Goal: Check status: Check status

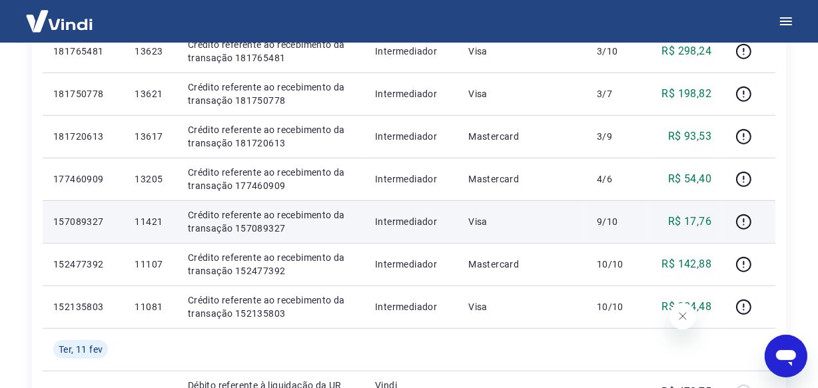
scroll to position [841, 0]
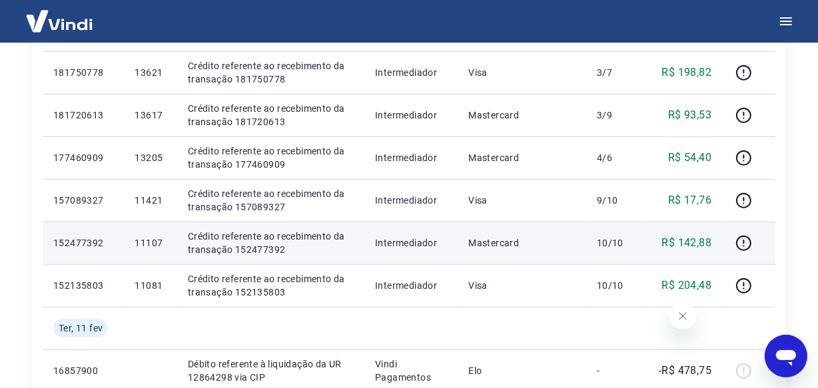
click at [153, 241] on p "11107" at bounding box center [150, 243] width 31 height 13
copy p "11107"
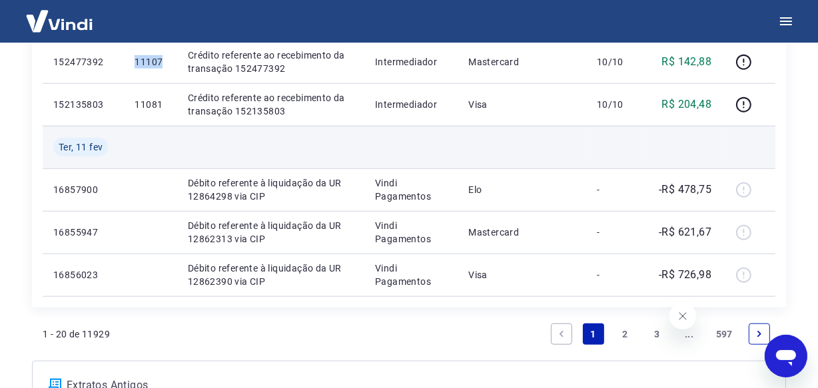
scroll to position [1023, 0]
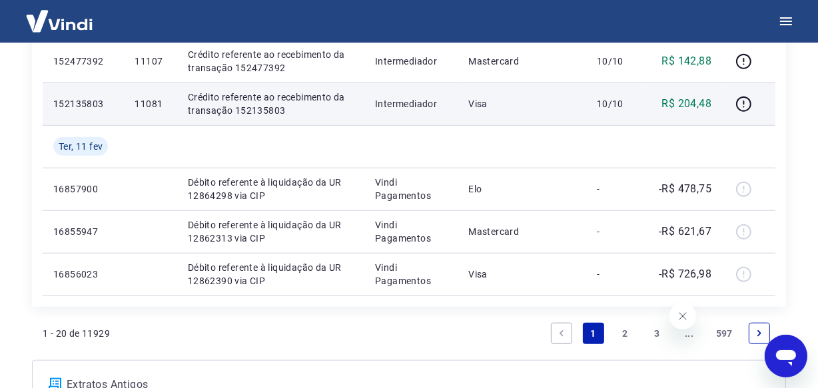
click at [143, 107] on p "11081" at bounding box center [150, 103] width 31 height 13
copy p "11081"
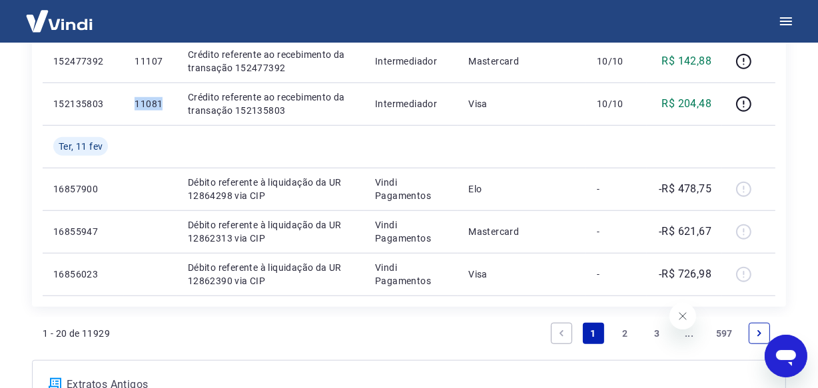
copy p "11081"
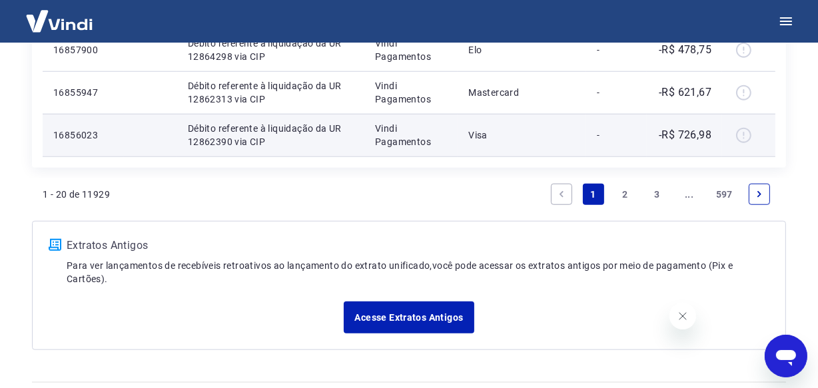
scroll to position [1196, 0]
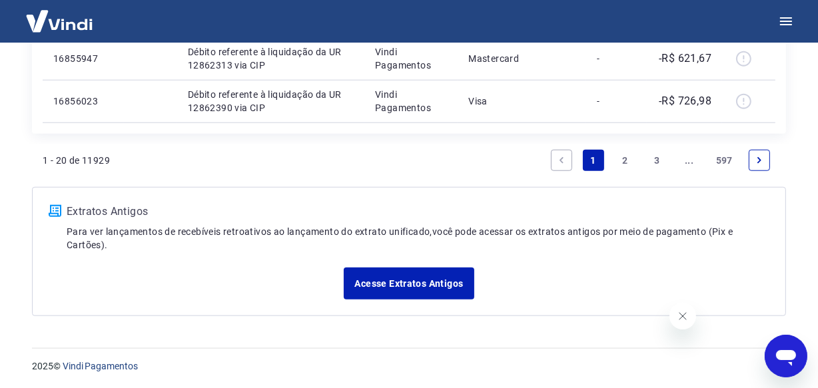
click at [689, 163] on link "..." at bounding box center [689, 160] width 21 height 21
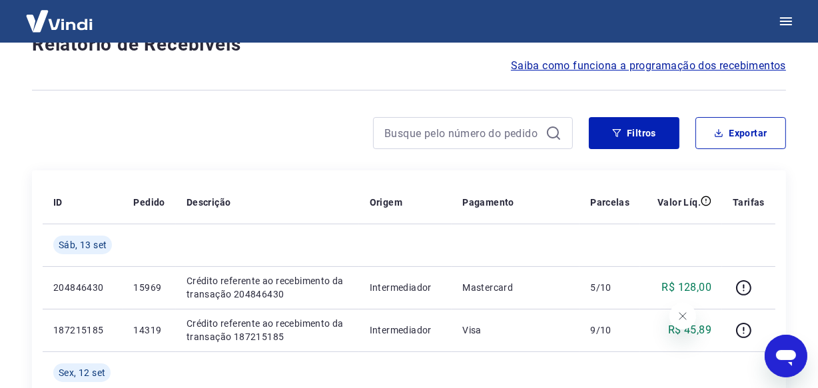
scroll to position [1196, 0]
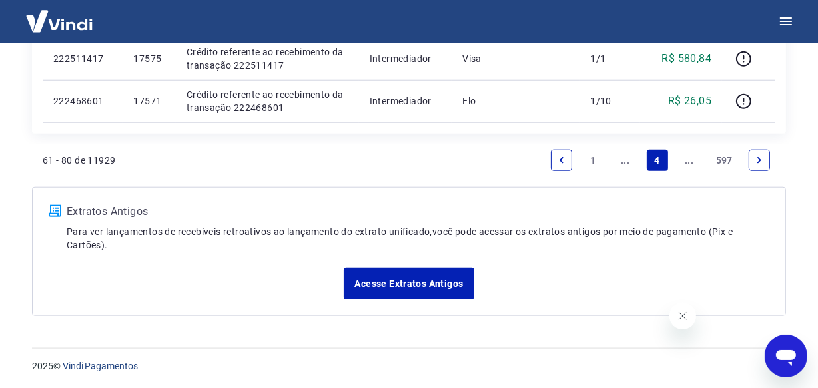
click at [689, 163] on link "..." at bounding box center [689, 160] width 21 height 21
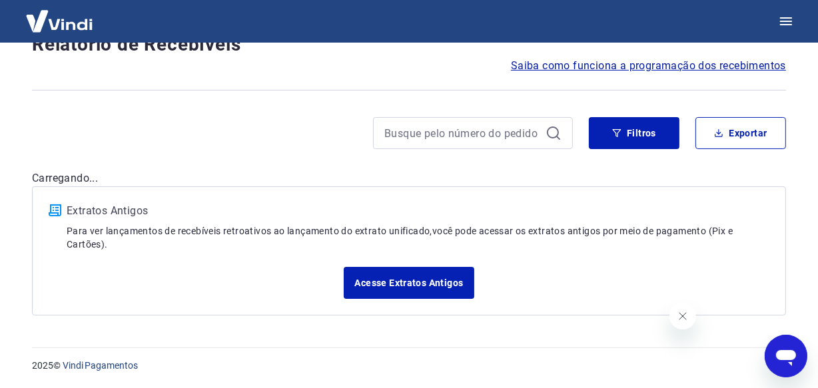
scroll to position [1153, 0]
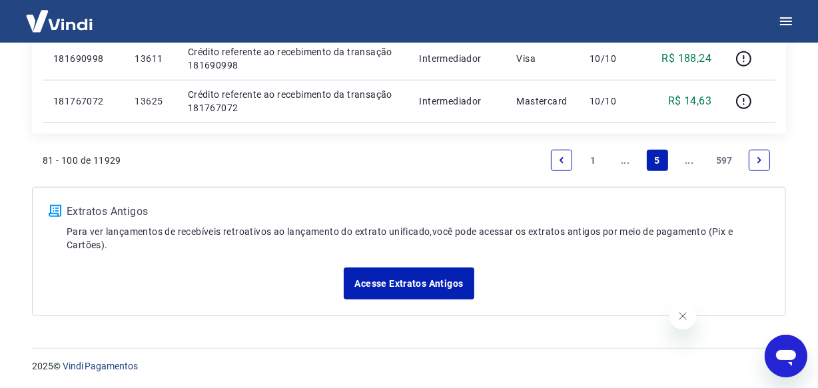
click at [689, 163] on link "..." at bounding box center [689, 160] width 21 height 21
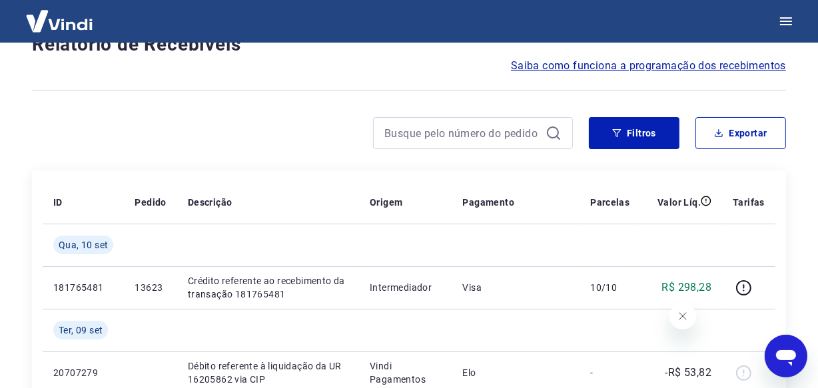
scroll to position [1196, 0]
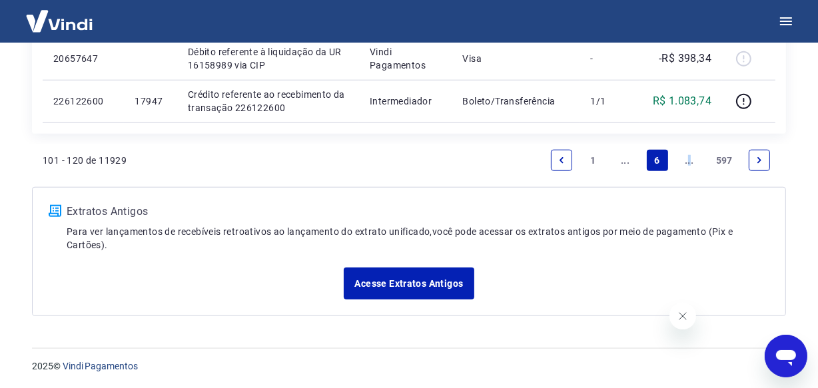
click at [688, 161] on link "..." at bounding box center [689, 160] width 21 height 21
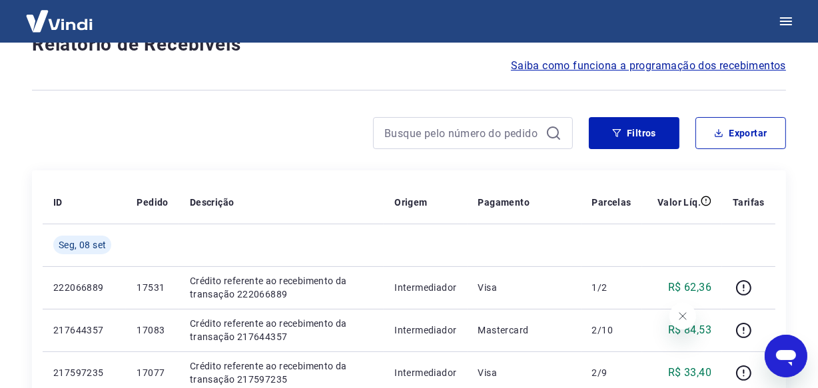
scroll to position [1153, 0]
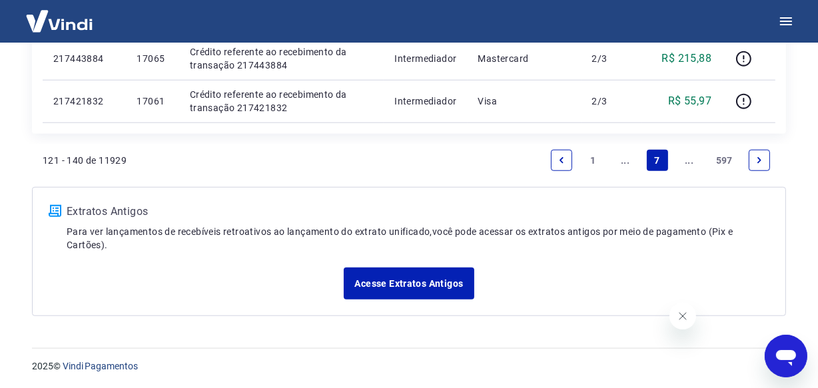
click at [688, 161] on link "..." at bounding box center [689, 160] width 21 height 21
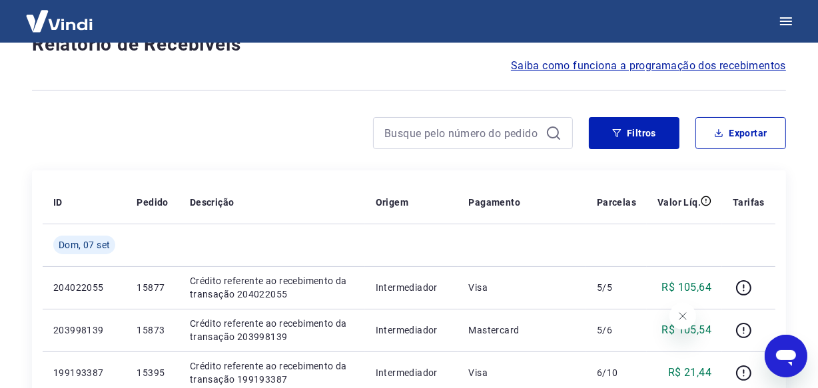
scroll to position [1196, 0]
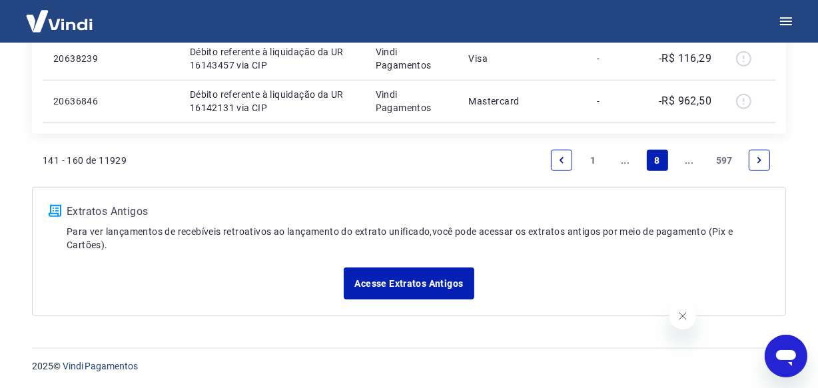
click at [688, 161] on link "..." at bounding box center [689, 160] width 21 height 21
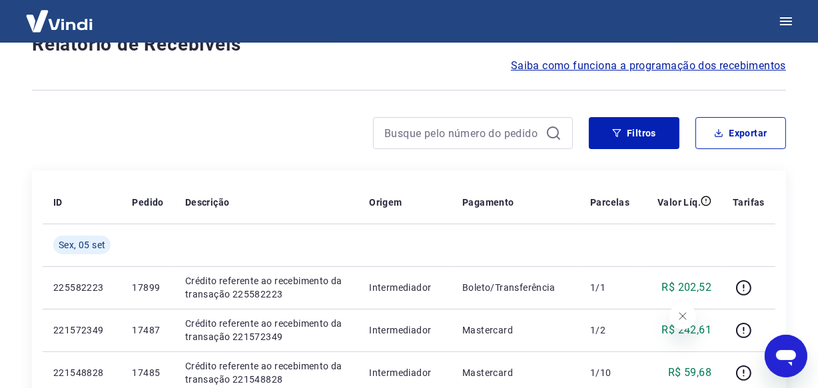
scroll to position [1153, 0]
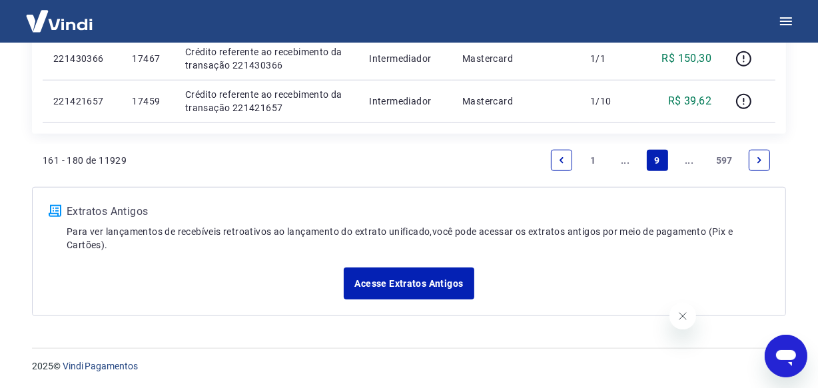
click at [688, 161] on link "..." at bounding box center [689, 160] width 21 height 21
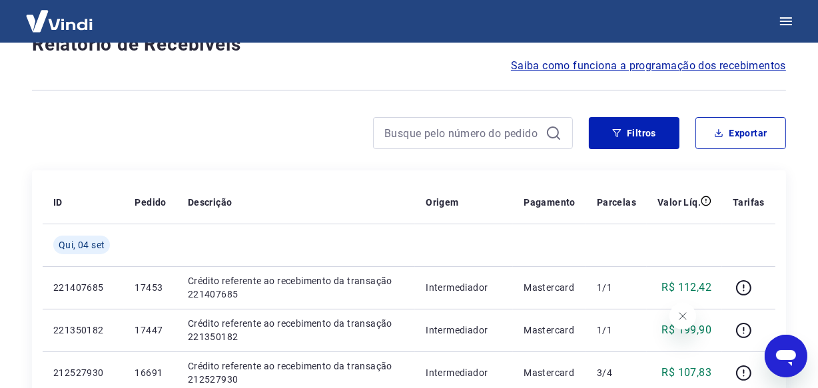
scroll to position [1153, 0]
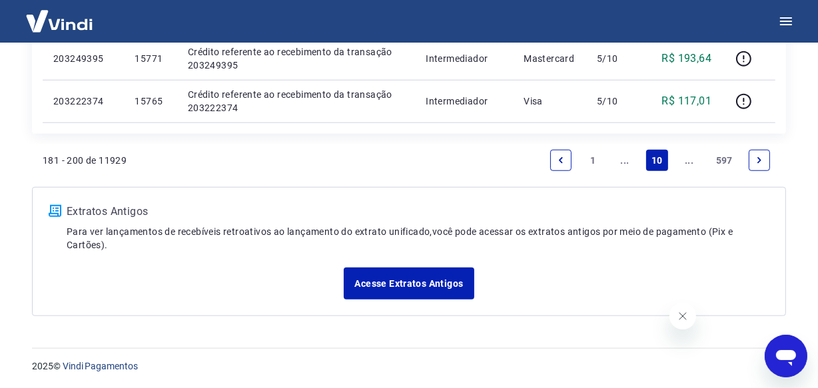
click at [688, 161] on link "..." at bounding box center [689, 160] width 21 height 21
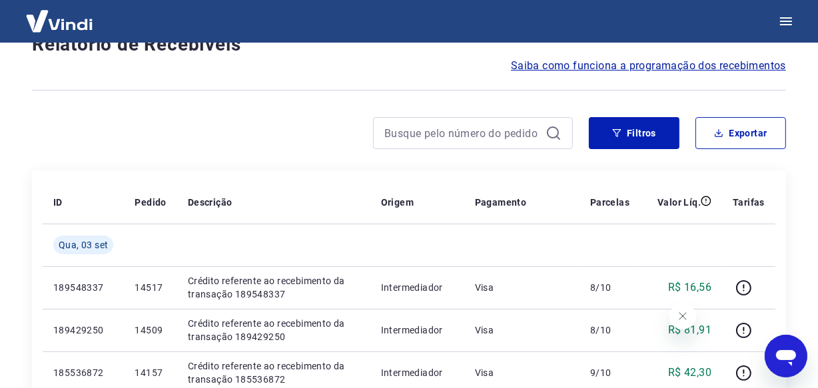
scroll to position [1196, 0]
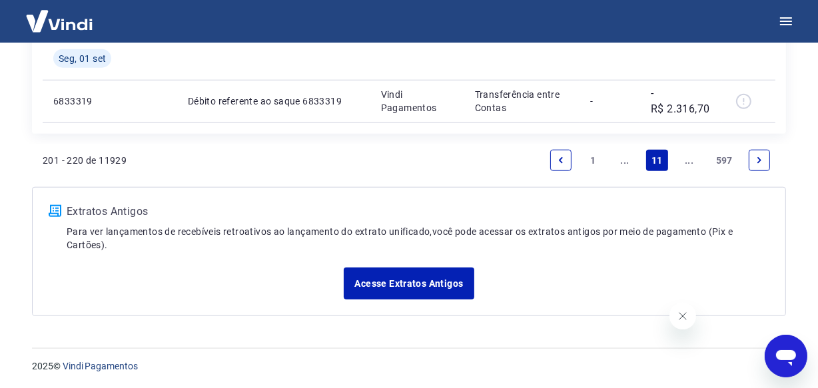
click at [688, 161] on link "..." at bounding box center [689, 160] width 21 height 21
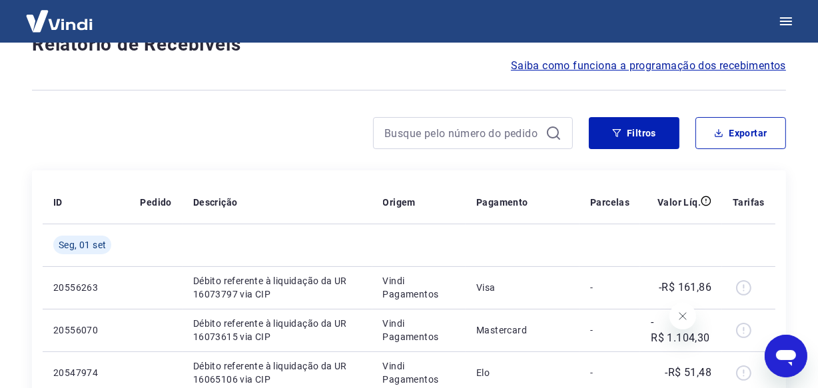
scroll to position [1153, 0]
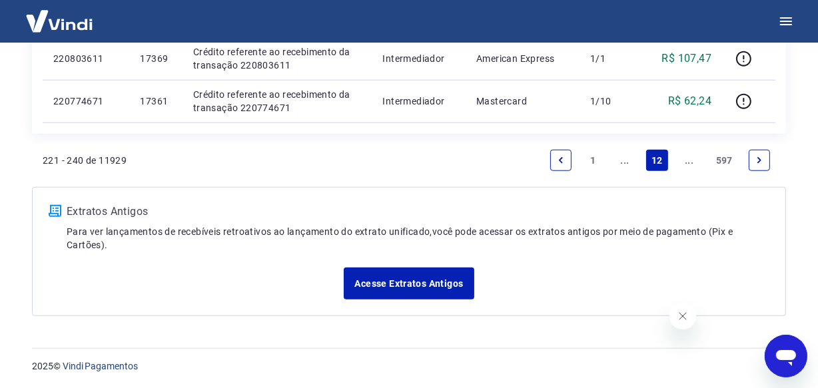
click at [688, 161] on link "..." at bounding box center [689, 160] width 21 height 21
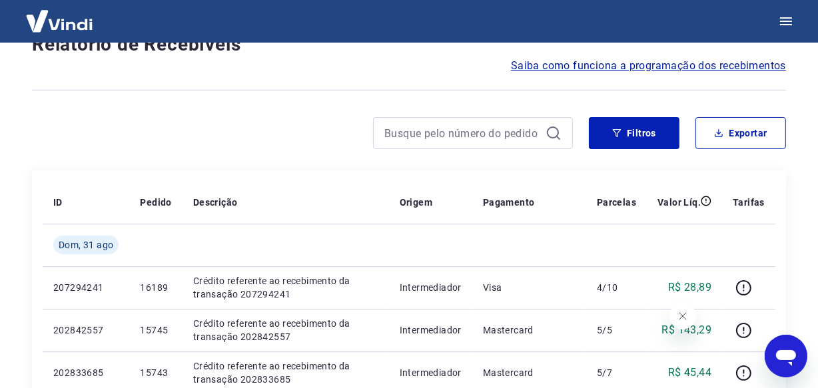
scroll to position [1153, 0]
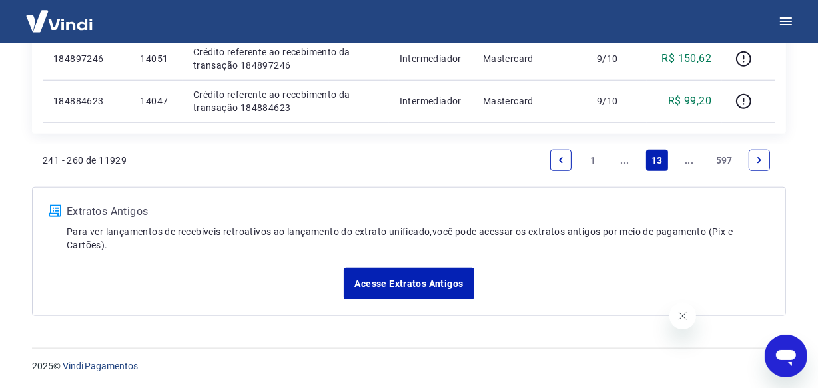
click at [688, 161] on link "..." at bounding box center [689, 160] width 21 height 21
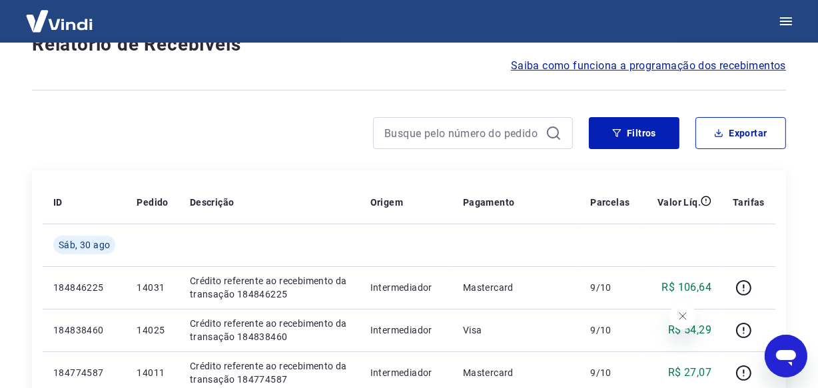
scroll to position [1196, 0]
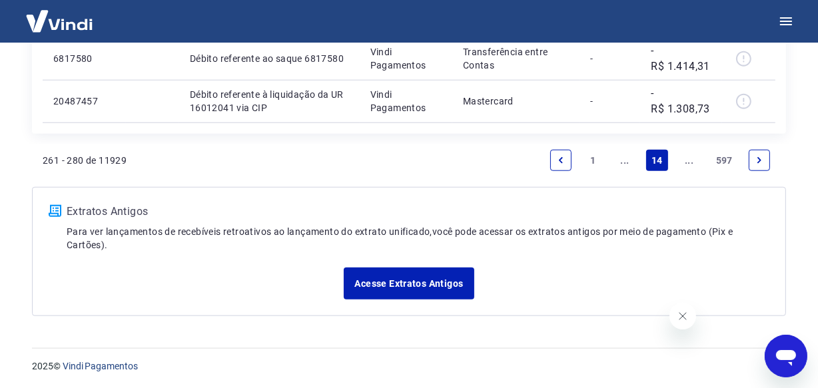
click at [688, 161] on link "..." at bounding box center [689, 160] width 21 height 21
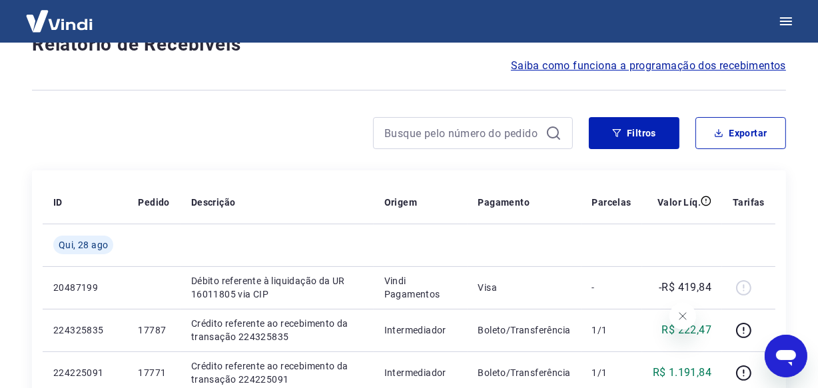
scroll to position [1153, 0]
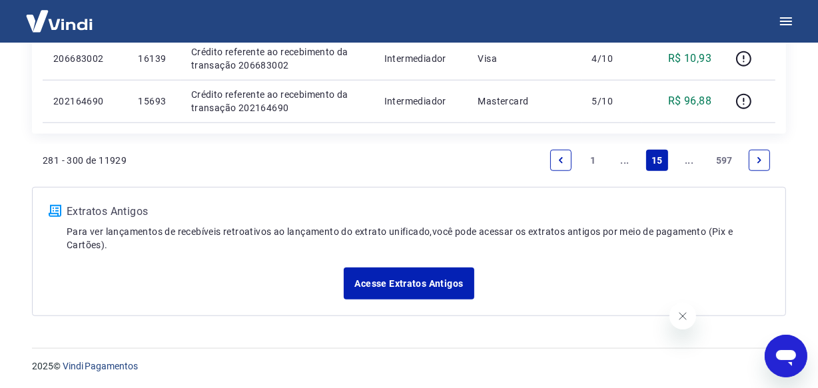
click at [688, 159] on link "..." at bounding box center [689, 160] width 21 height 21
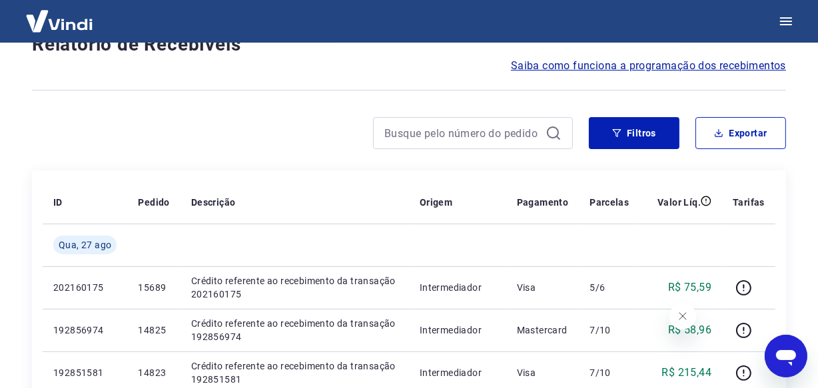
scroll to position [1153, 0]
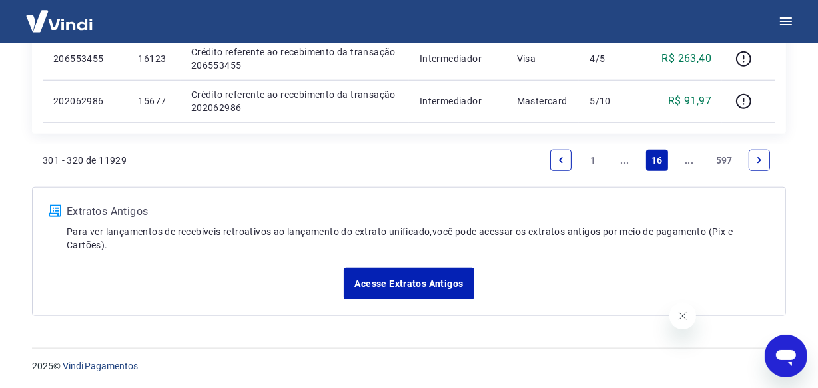
click at [688, 159] on link "..." at bounding box center [689, 160] width 21 height 21
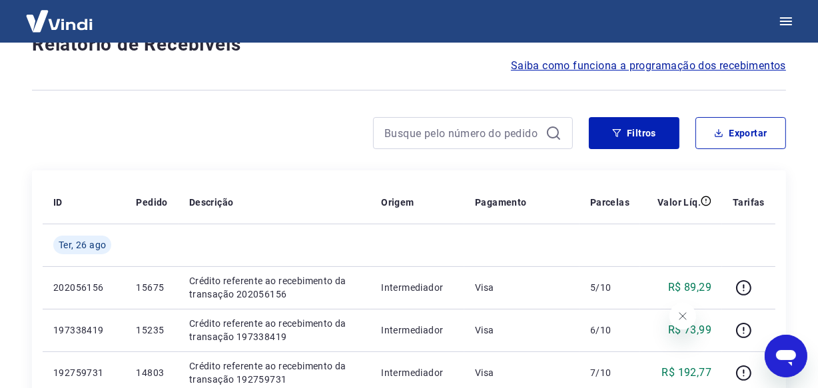
scroll to position [1153, 0]
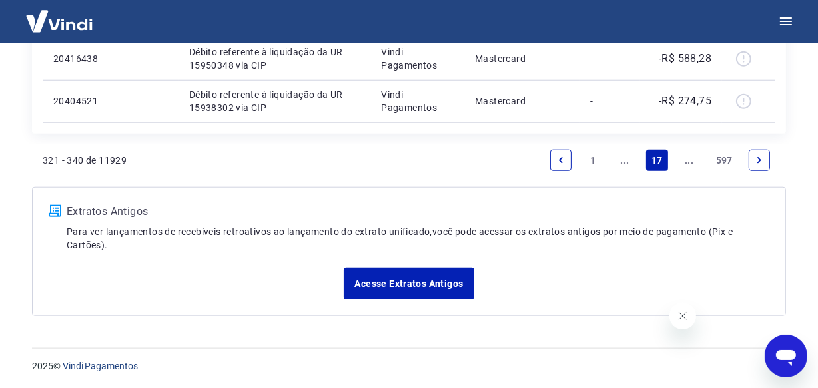
click at [688, 159] on link "..." at bounding box center [689, 160] width 21 height 21
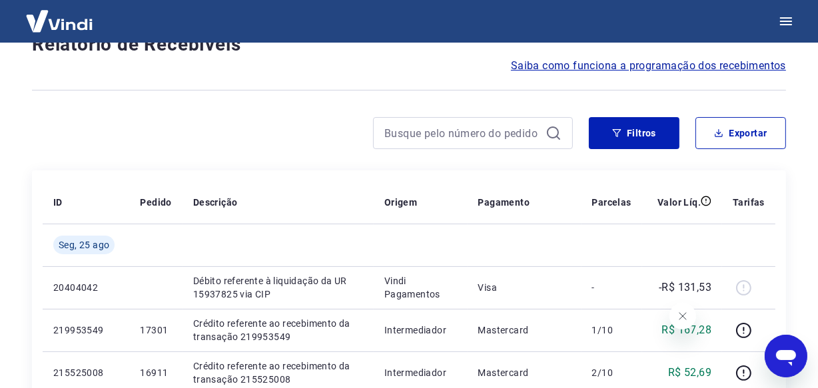
scroll to position [1153, 0]
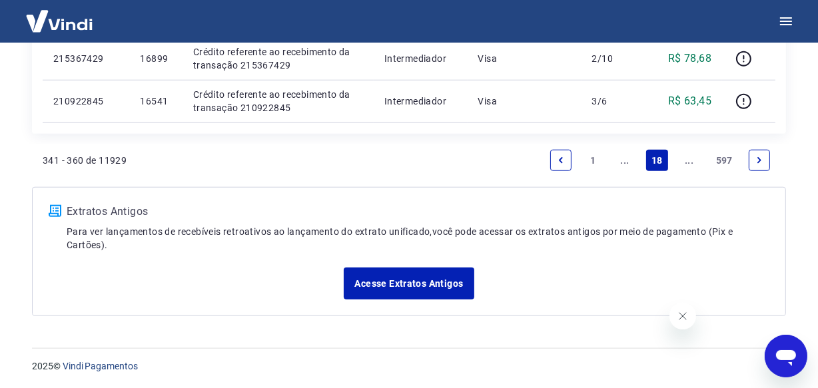
click at [688, 159] on link "..." at bounding box center [689, 160] width 21 height 21
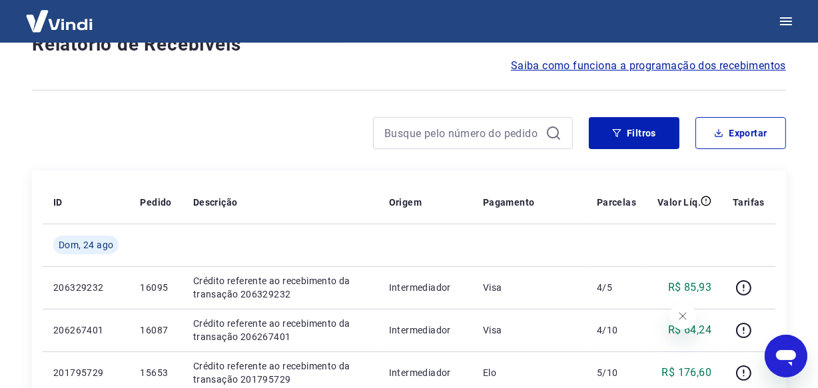
scroll to position [1196, 0]
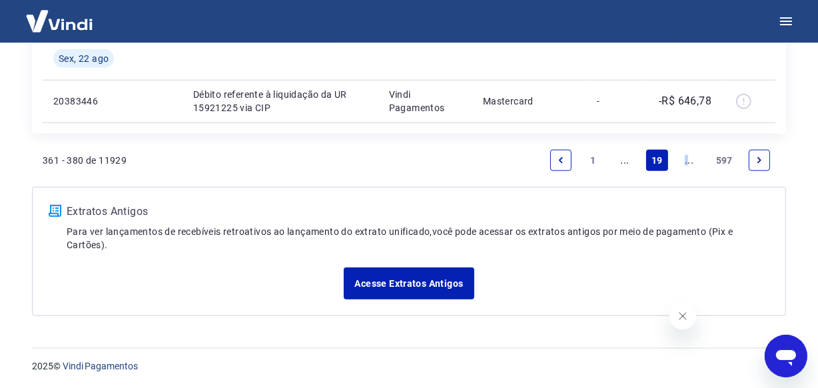
click at [684, 159] on link "..." at bounding box center [689, 160] width 21 height 21
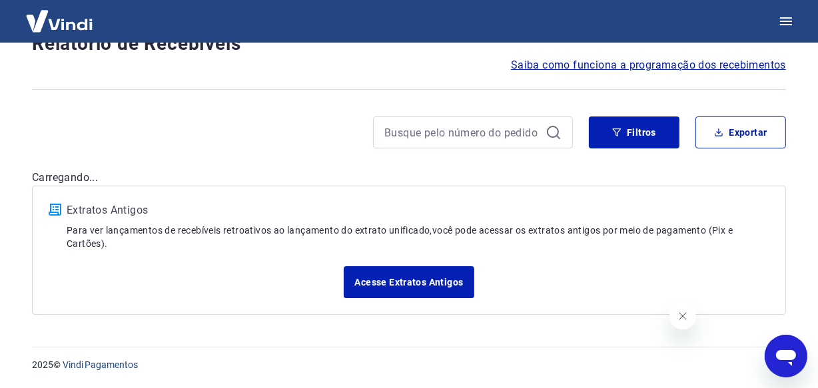
scroll to position [114, 0]
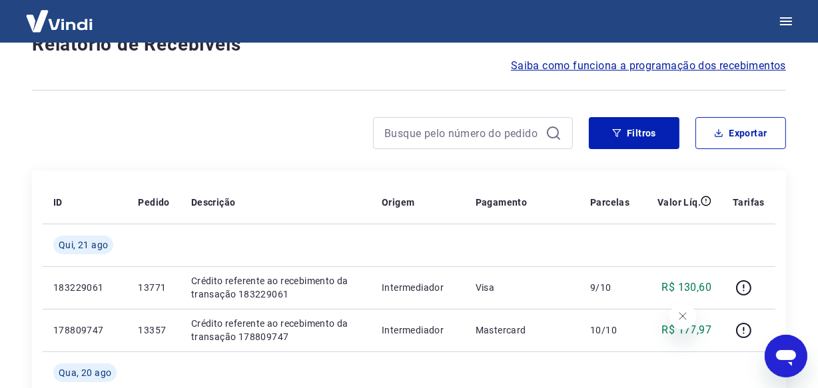
scroll to position [1239, 0]
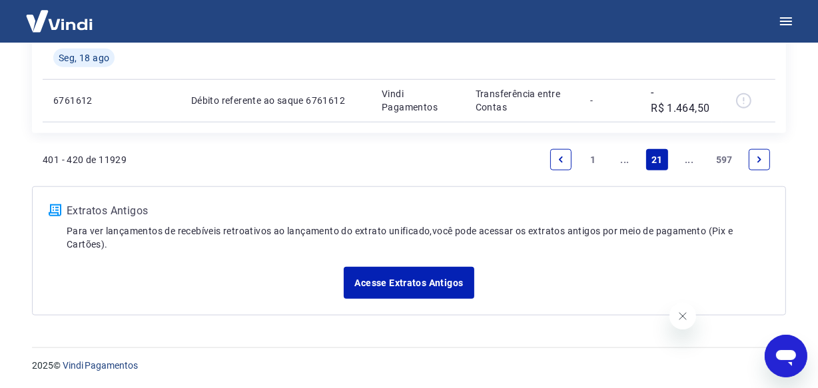
click at [692, 163] on link "..." at bounding box center [689, 159] width 21 height 21
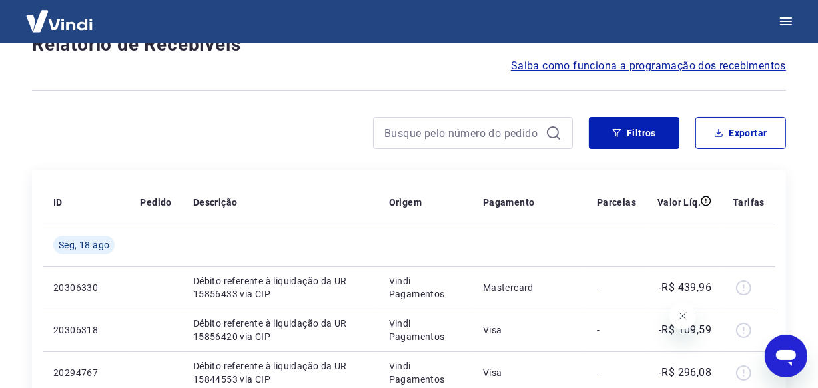
scroll to position [1153, 0]
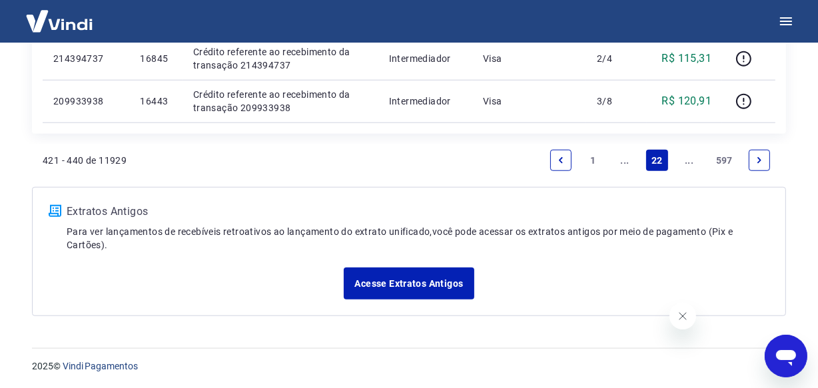
click at [692, 163] on link "..." at bounding box center [689, 160] width 21 height 21
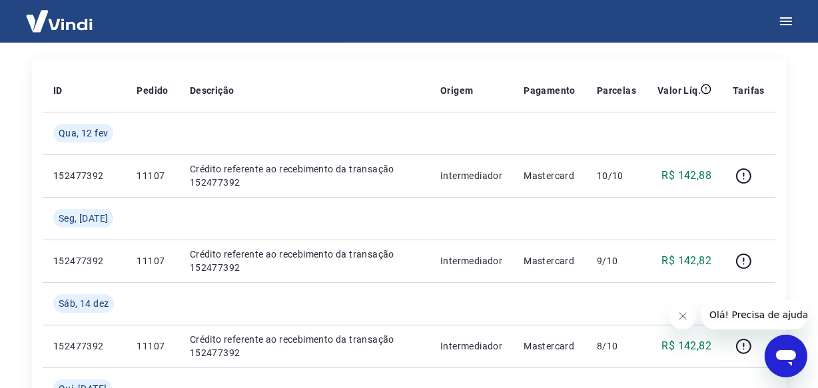
scroll to position [173, 0]
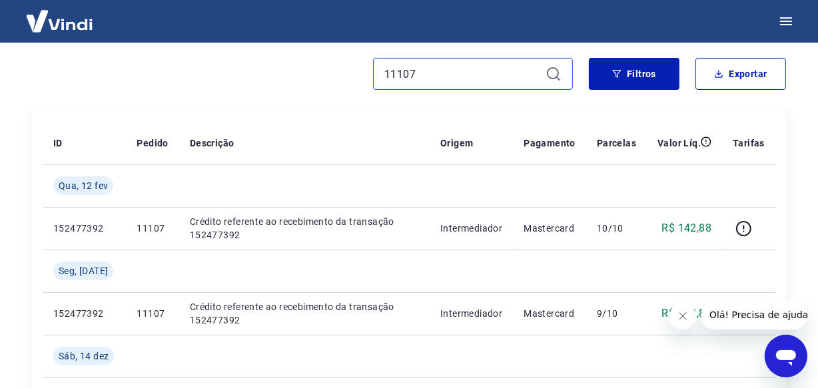
click at [408, 75] on input "11107" at bounding box center [462, 74] width 156 height 20
paste input "081"
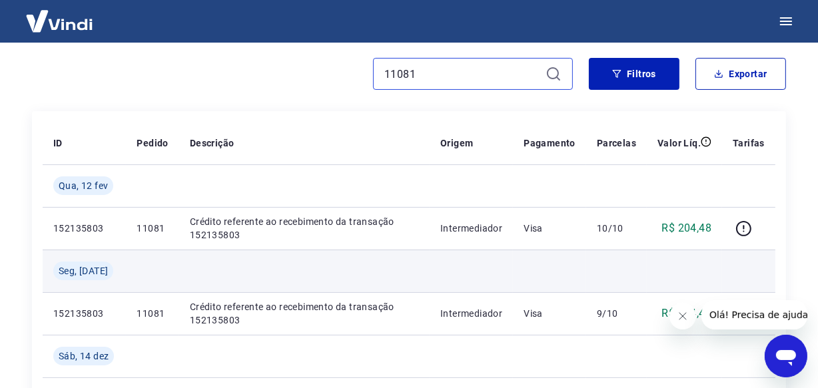
scroll to position [295, 0]
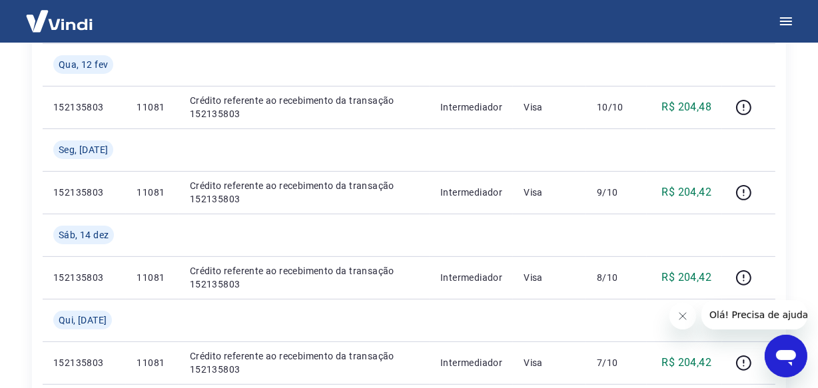
type input "11081"
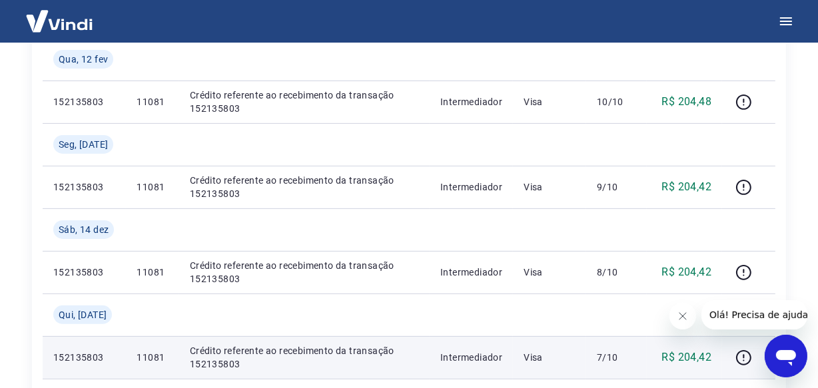
scroll to position [281, 0]
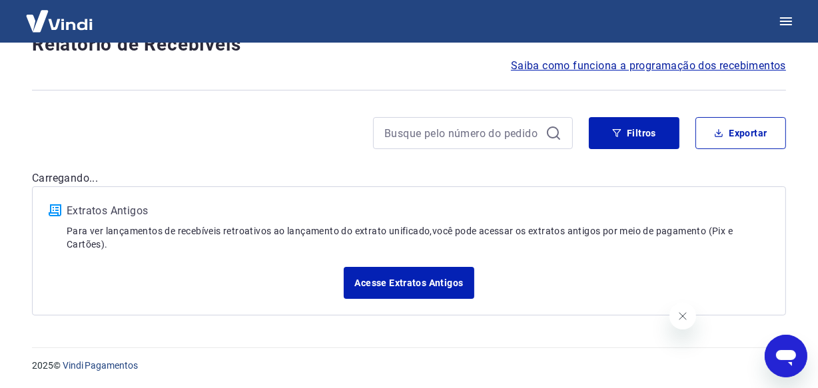
scroll to position [1196, 0]
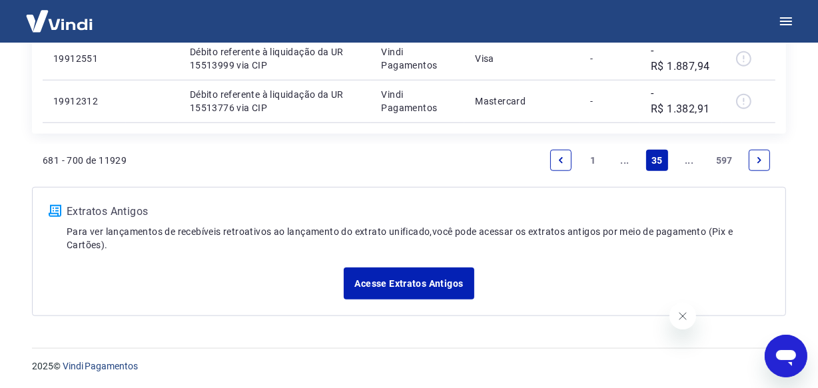
click at [688, 159] on link "..." at bounding box center [689, 160] width 21 height 21
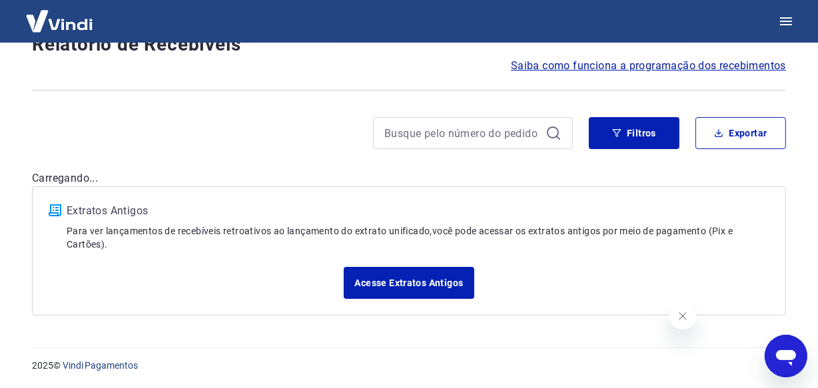
scroll to position [1153, 0]
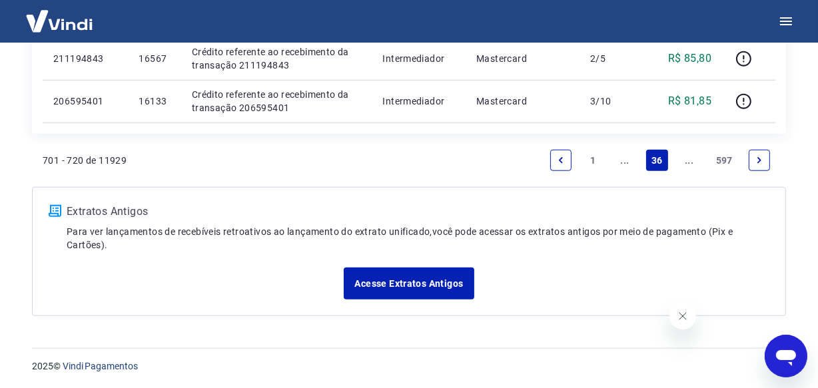
click at [684, 163] on link "..." at bounding box center [689, 160] width 21 height 21
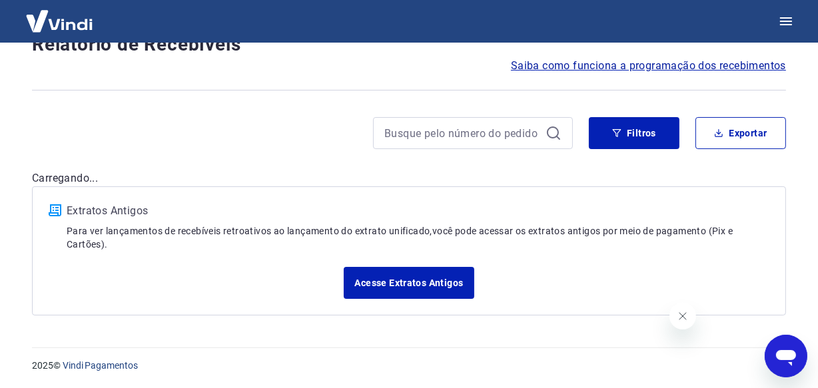
scroll to position [1153, 0]
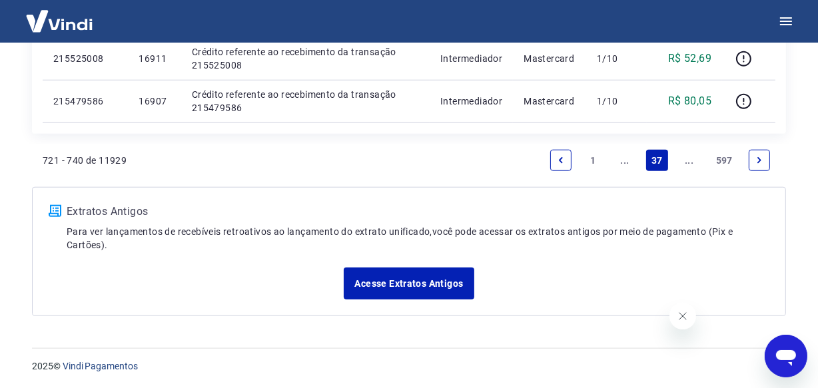
click at [684, 163] on link "..." at bounding box center [689, 160] width 21 height 21
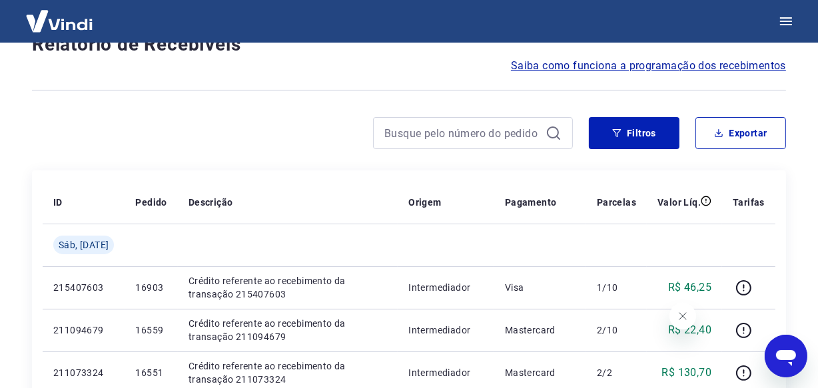
scroll to position [1153, 0]
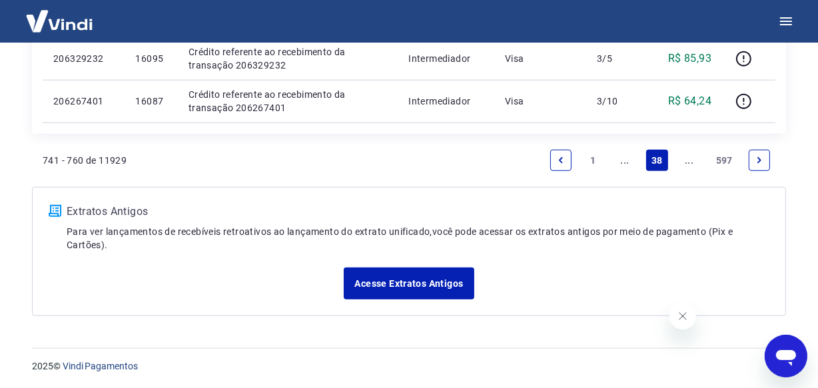
click at [684, 163] on link "..." at bounding box center [689, 160] width 21 height 21
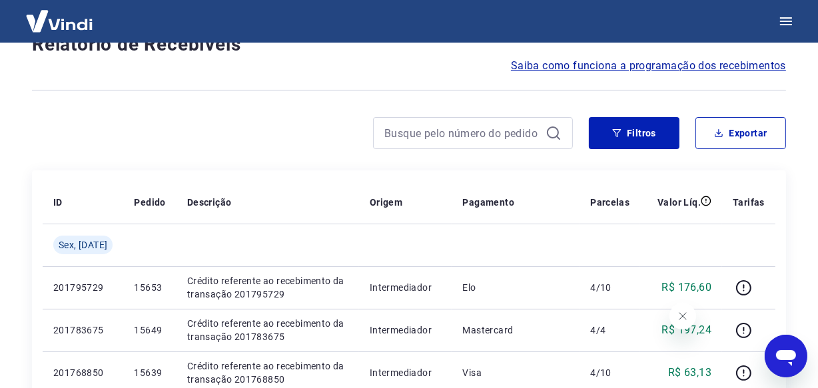
scroll to position [1153, 0]
